Goal: Understand process/instructions: Learn how to perform a task or action

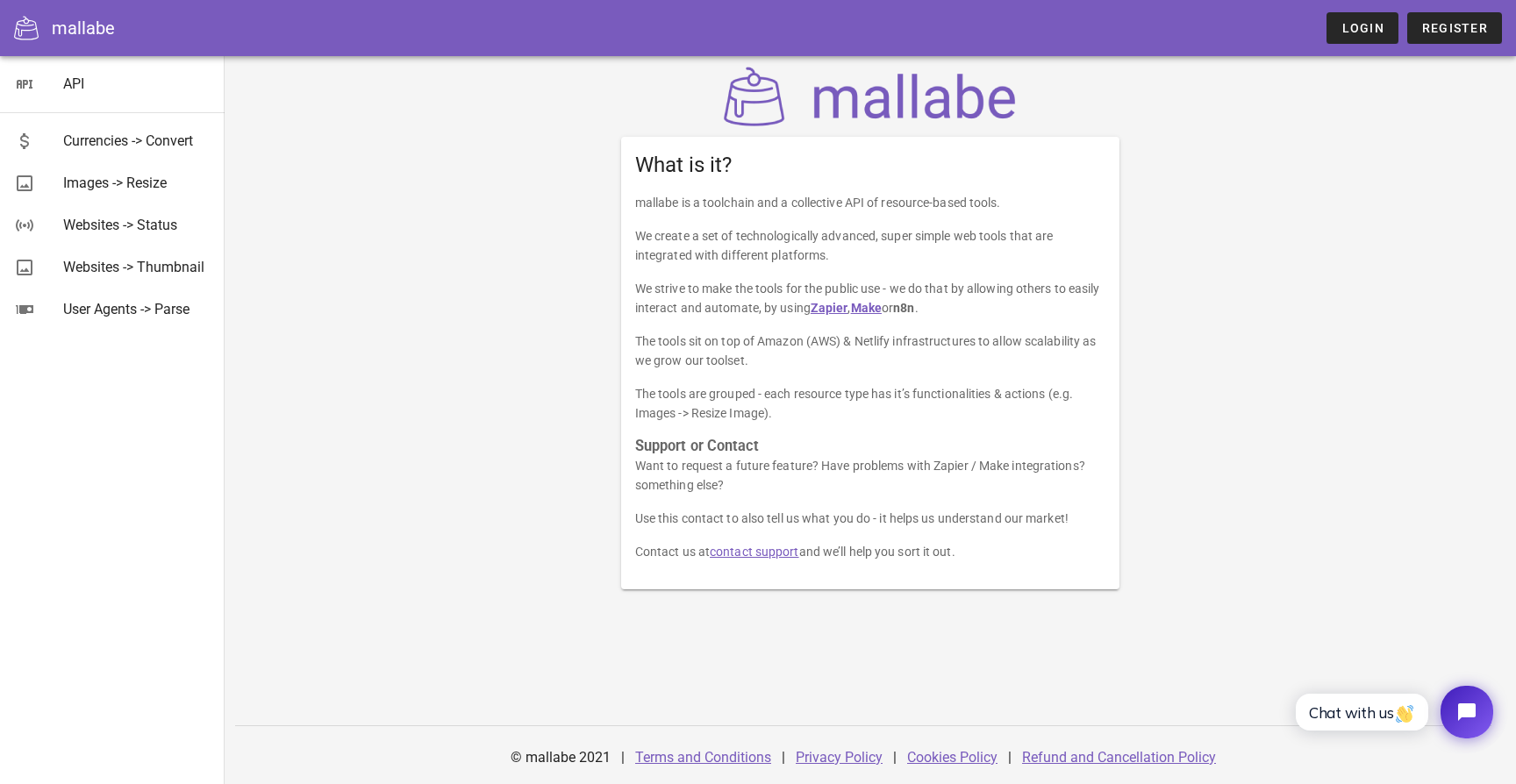
click at [286, 203] on div "What is it? mallabe is a toolchain and a collective API of resource-based tools…" at bounding box center [870, 420] width 1292 height 728
click at [131, 175] on div "Images -> Resize" at bounding box center [137, 182] width 147 height 16
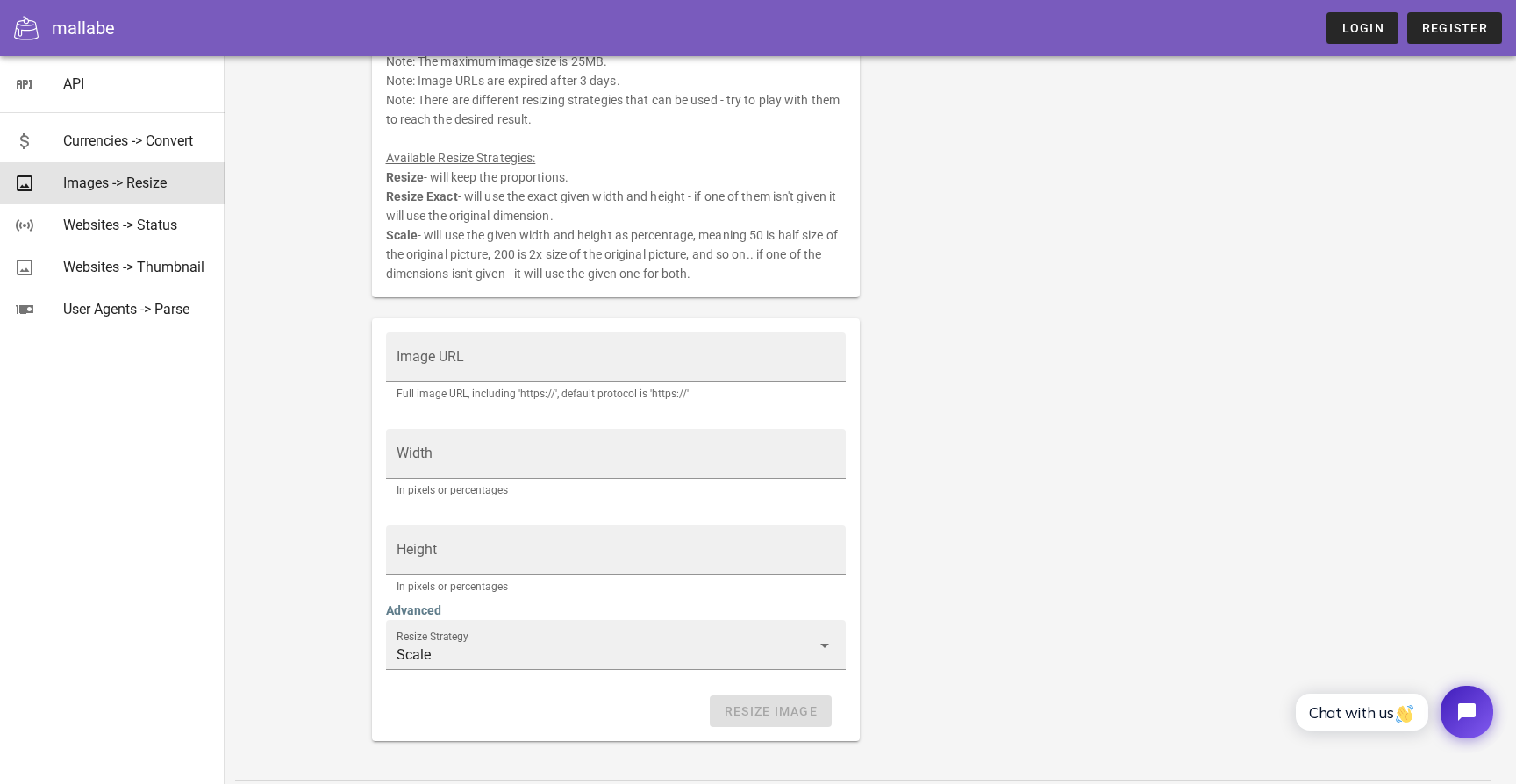
scroll to position [195, 0]
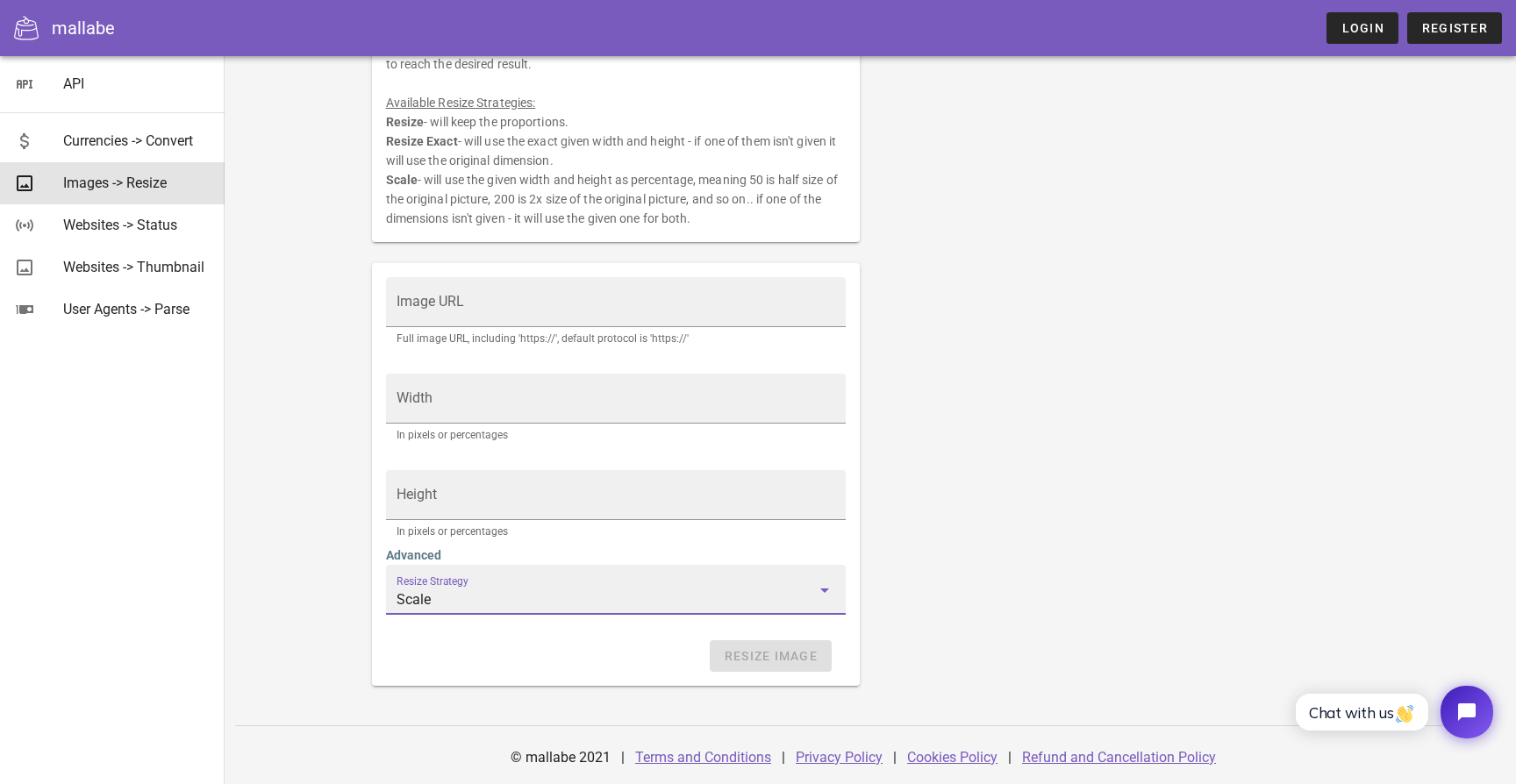
click at [484, 604] on input "Scale" at bounding box center [604, 600] width 415 height 28
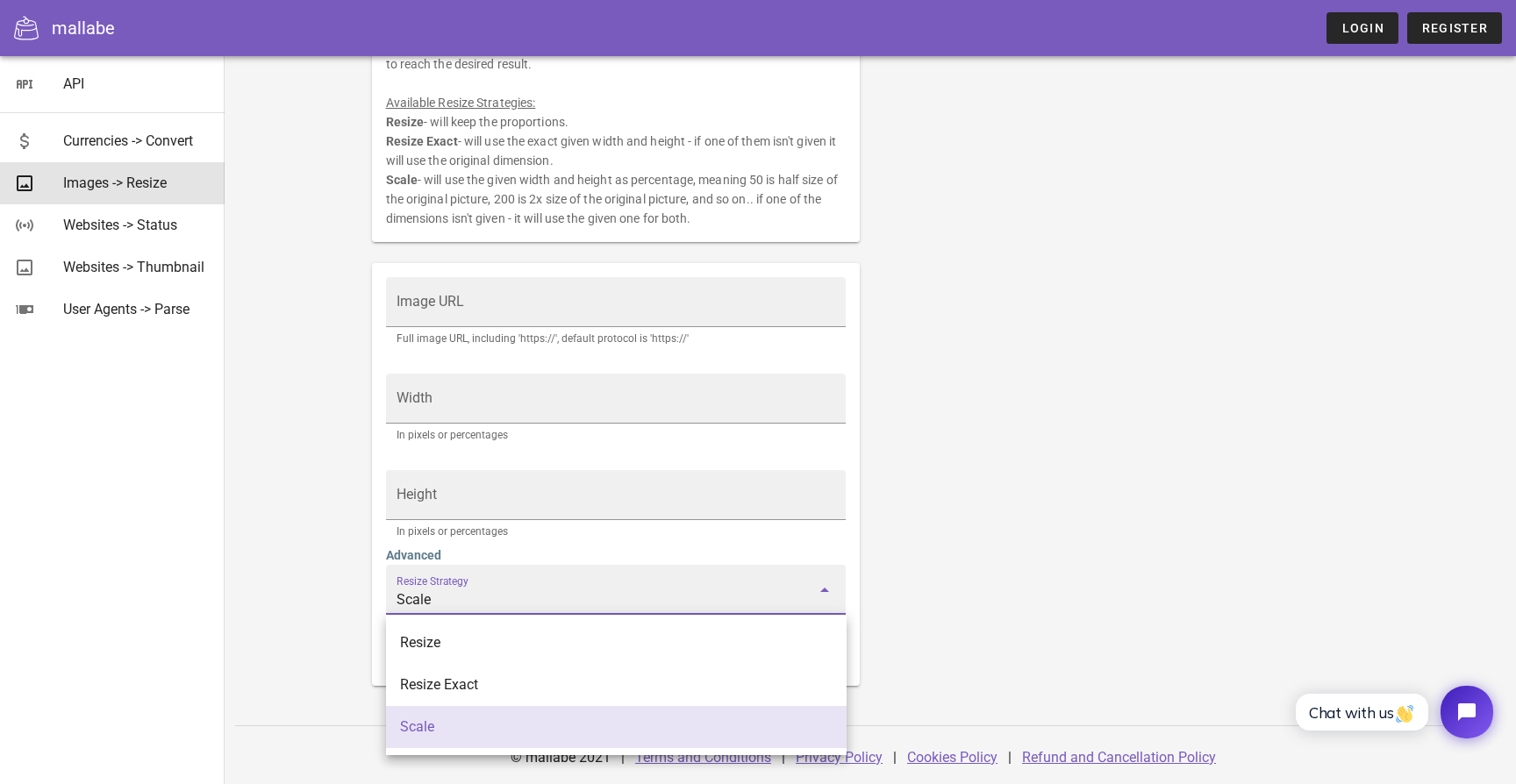
click at [517, 589] on input "Scale" at bounding box center [604, 600] width 415 height 28
click at [1029, 428] on div "Resize an image. Note: The image needs to be publicly accessible and not under …" at bounding box center [871, 305] width 1019 height 782
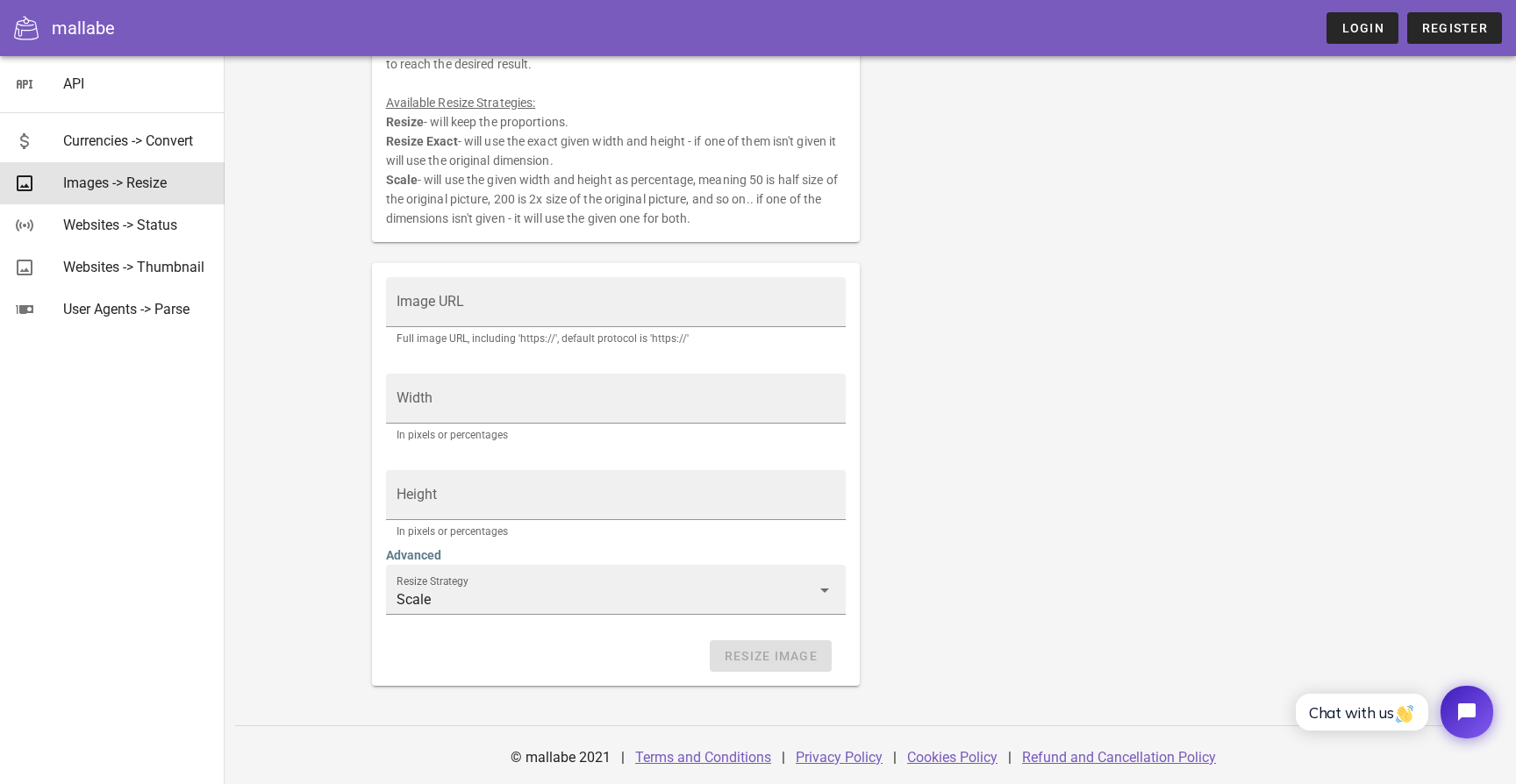
scroll to position [0, 0]
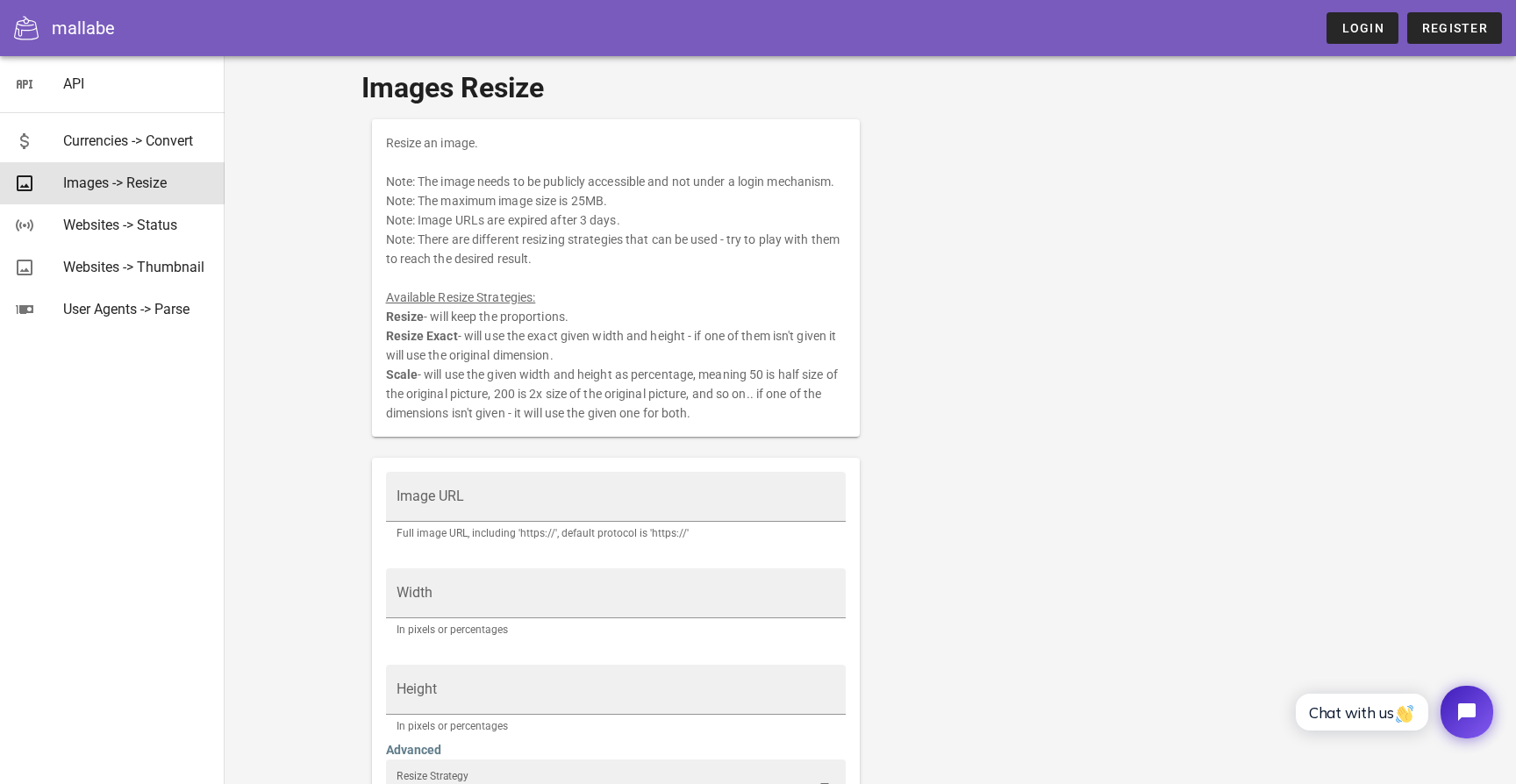
click at [692, 340] on div "Resize an image. Note: The image needs to be publicly accessible and not under …" at bounding box center [616, 278] width 488 height 318
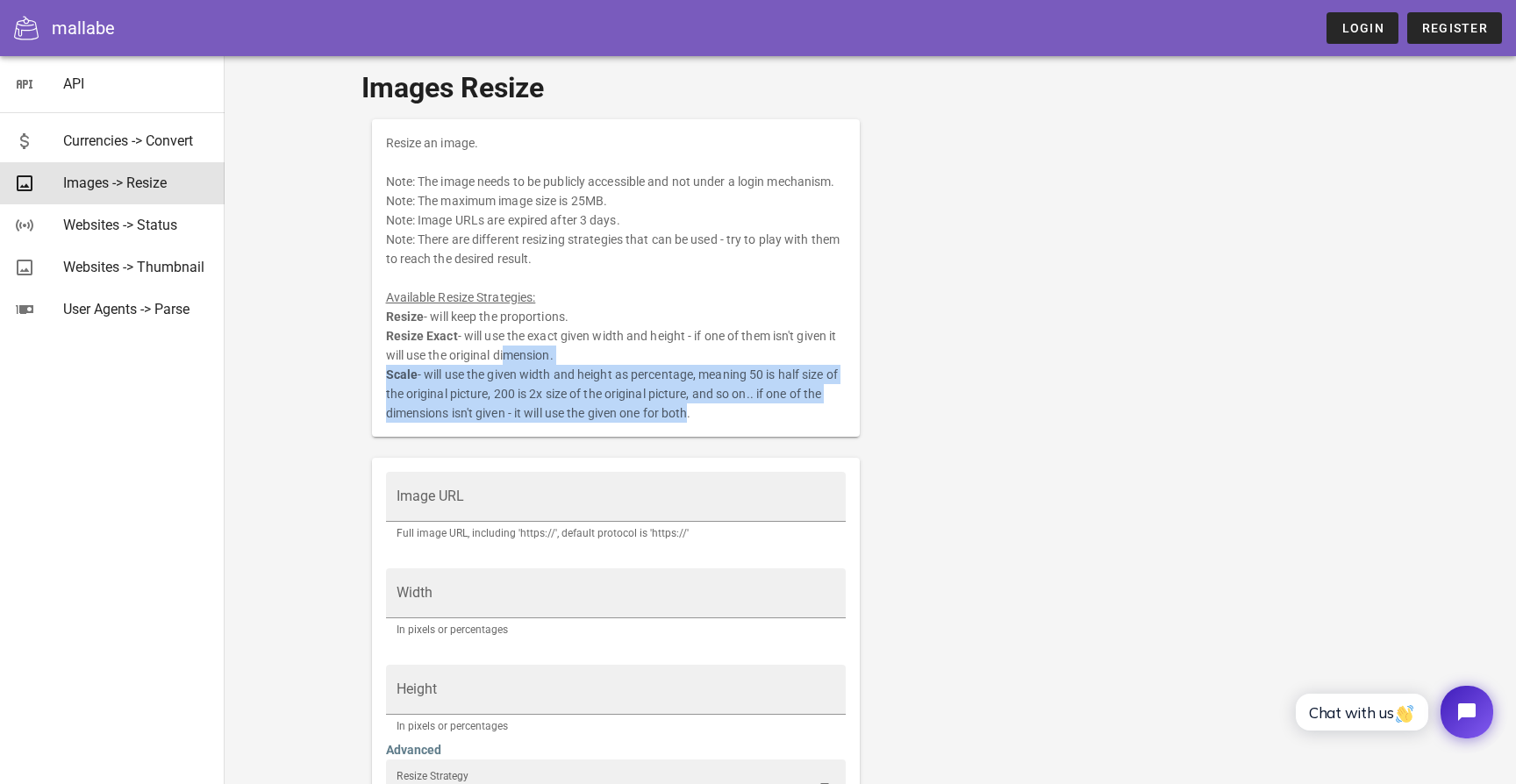
drag, startPoint x: 687, startPoint y: 412, endPoint x: 501, endPoint y: 346, distance: 197.4
click at [501, 346] on div "Resize an image. Note: The image needs to be publicly accessible and not under …" at bounding box center [616, 278] width 488 height 318
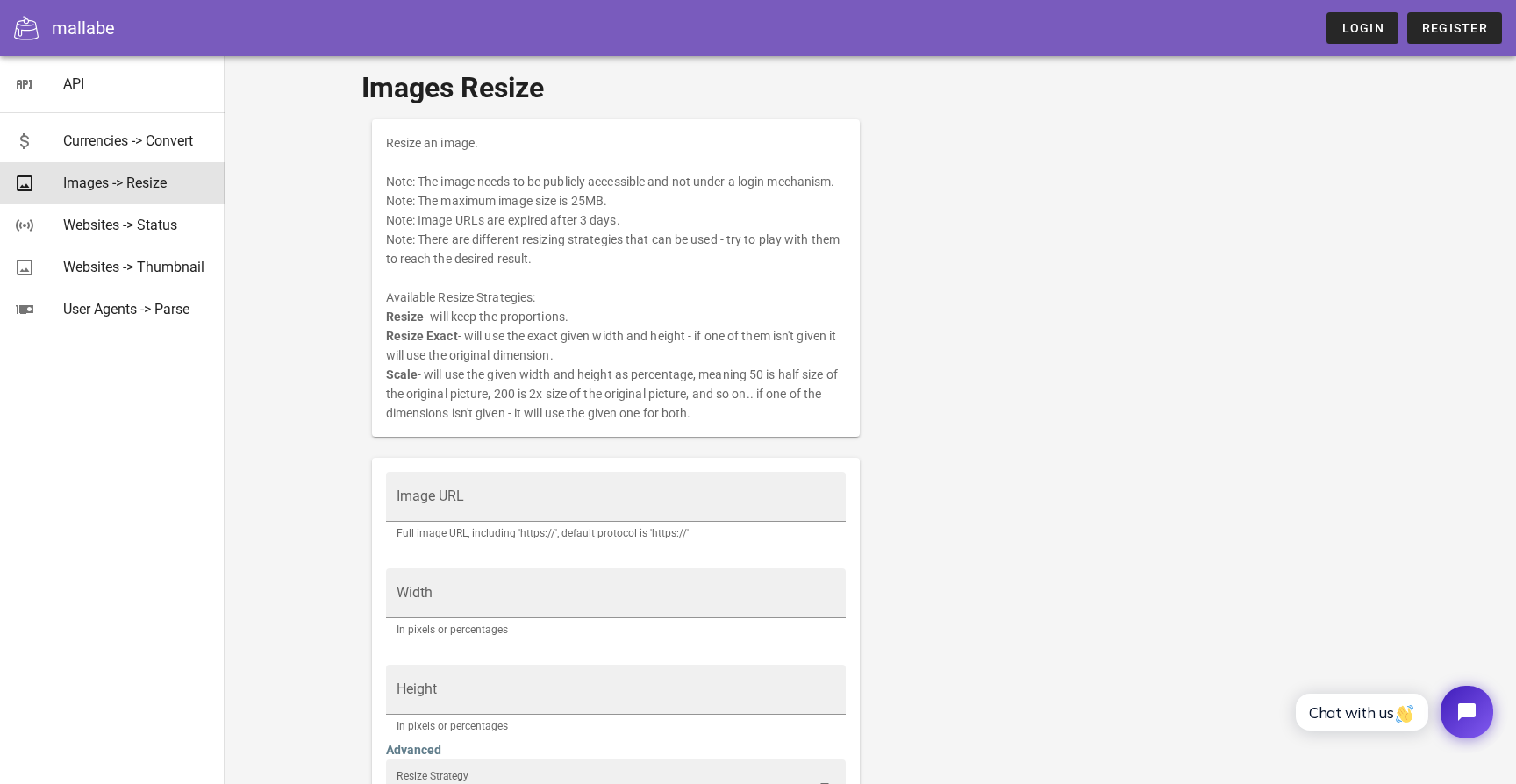
click at [508, 367] on div "Resize an image. Note: The image needs to be publicly accessible and not under …" at bounding box center [616, 278] width 488 height 318
drag, startPoint x: 501, startPoint y: 377, endPoint x: 766, endPoint y: 377, distance: 265.0
click at [766, 377] on div "Resize an image. Note: The image needs to be publicly accessible and not under …" at bounding box center [616, 278] width 488 height 318
click at [731, 407] on div "Resize an image. Note: The image needs to be publicly accessible and not under …" at bounding box center [616, 278] width 488 height 318
drag, startPoint x: 745, startPoint y: 407, endPoint x: 487, endPoint y: 401, distance: 258.1
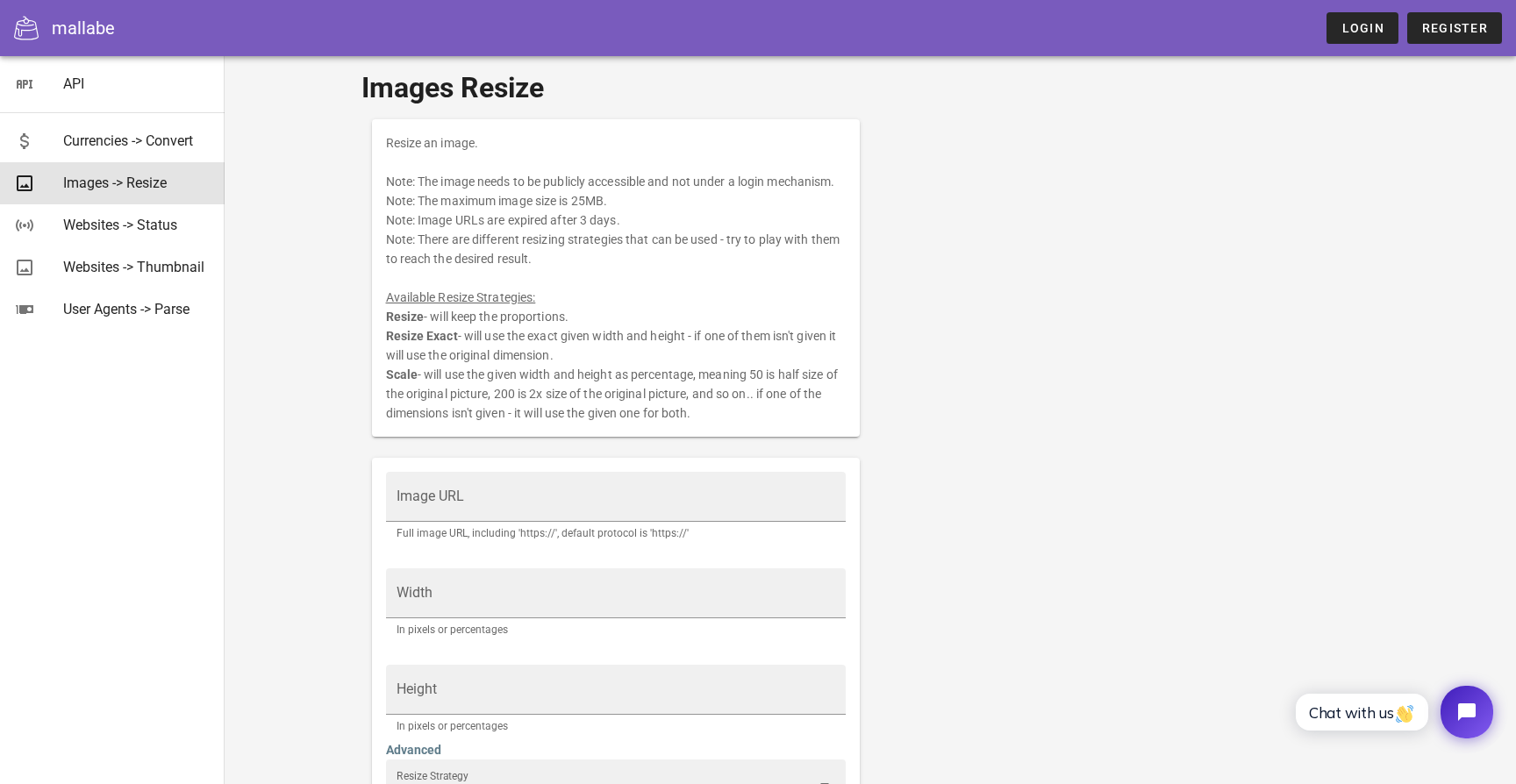
click at [487, 401] on div "Resize an image. Note: The image needs to be publicly accessible and not under …" at bounding box center [616, 278] width 488 height 318
click at [487, 349] on div "Resize an image. Note: The image needs to be publicly accessible and not under …" at bounding box center [616, 278] width 488 height 318
